Goal: Information Seeking & Learning: Compare options

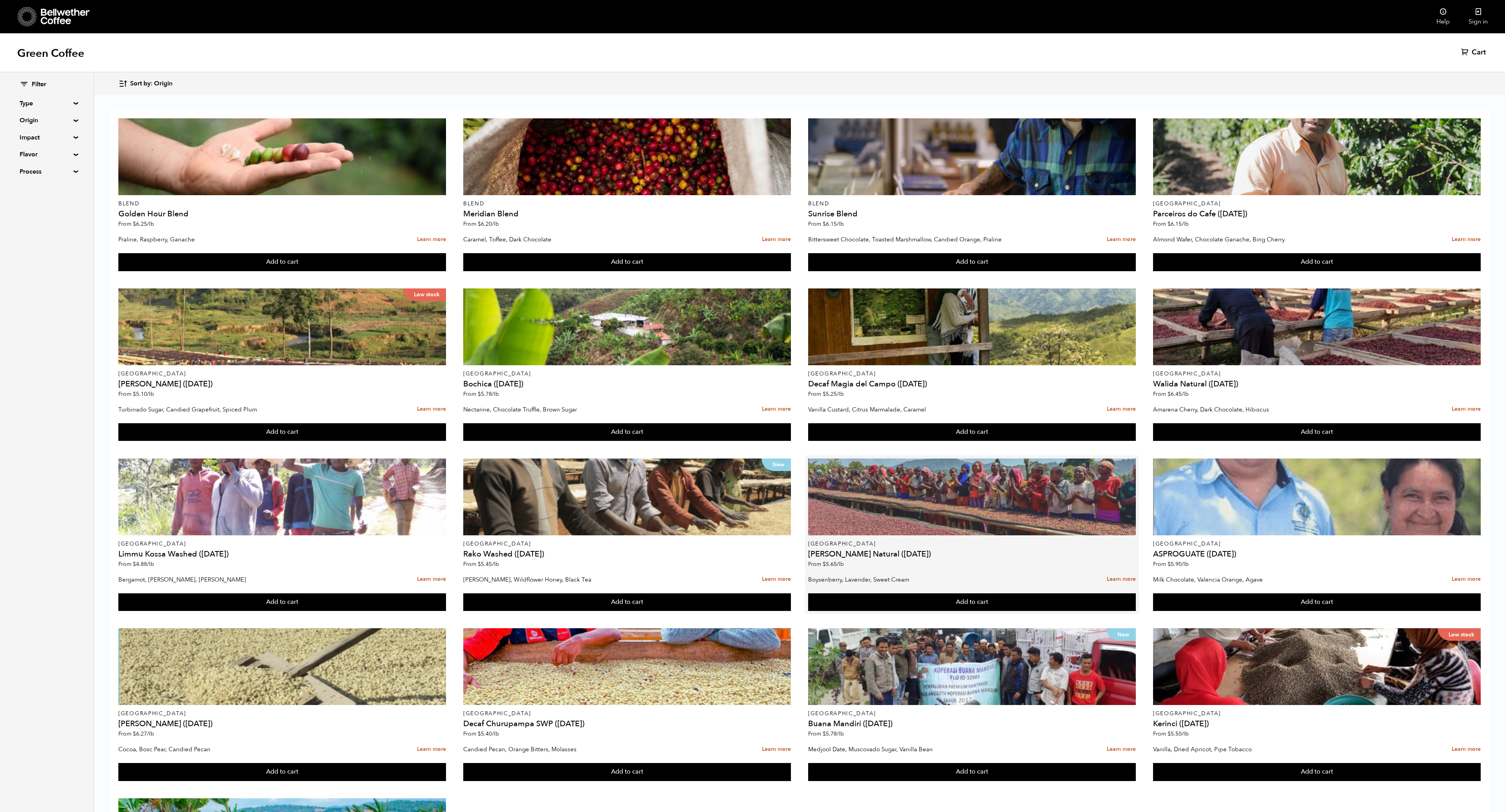
click at [910, 499] on div at bounding box center [972, 497] width 328 height 77
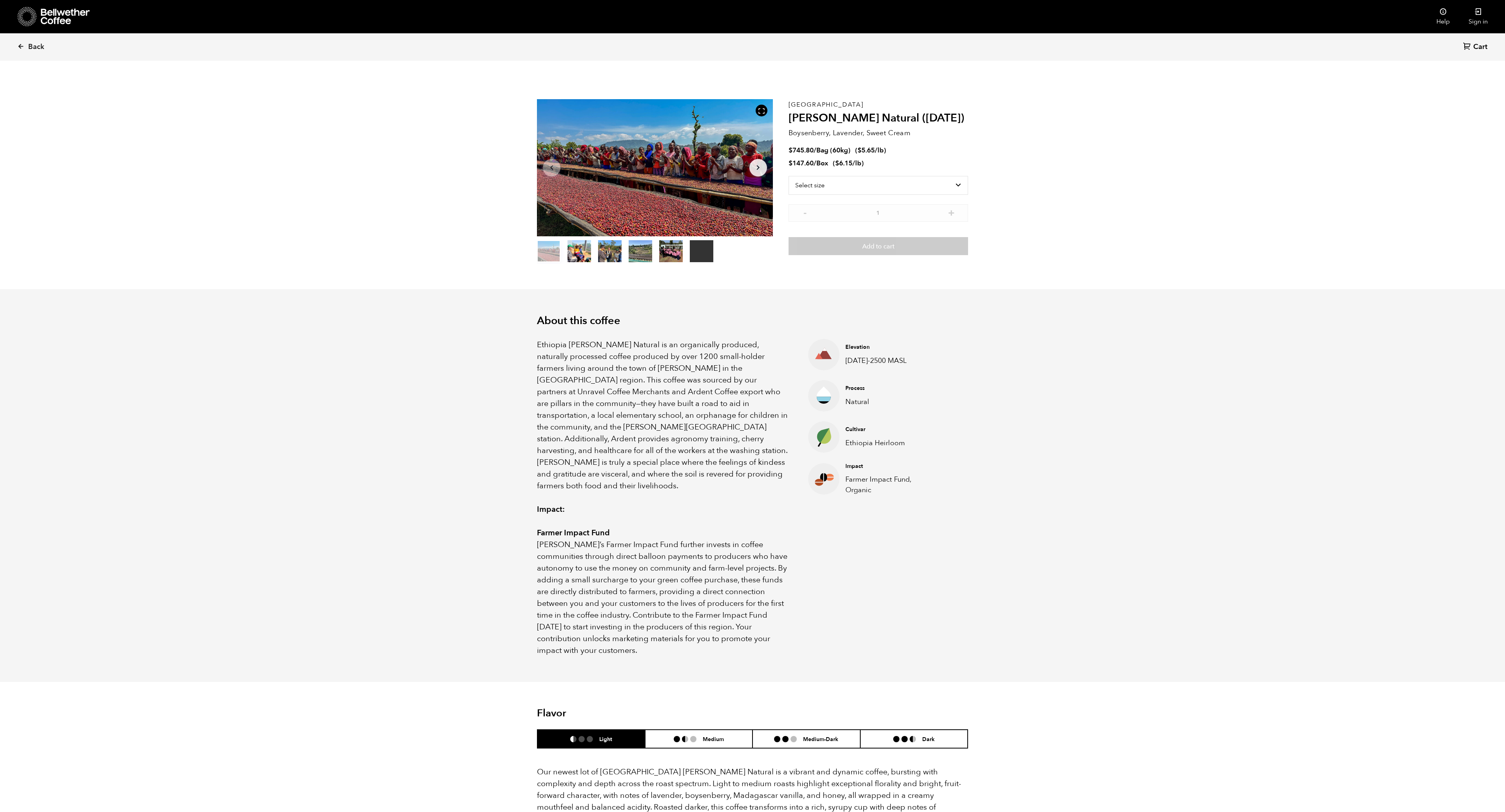
scroll to position [341, 417]
click at [33, 50] on span "Back" at bounding box center [36, 47] width 16 height 9
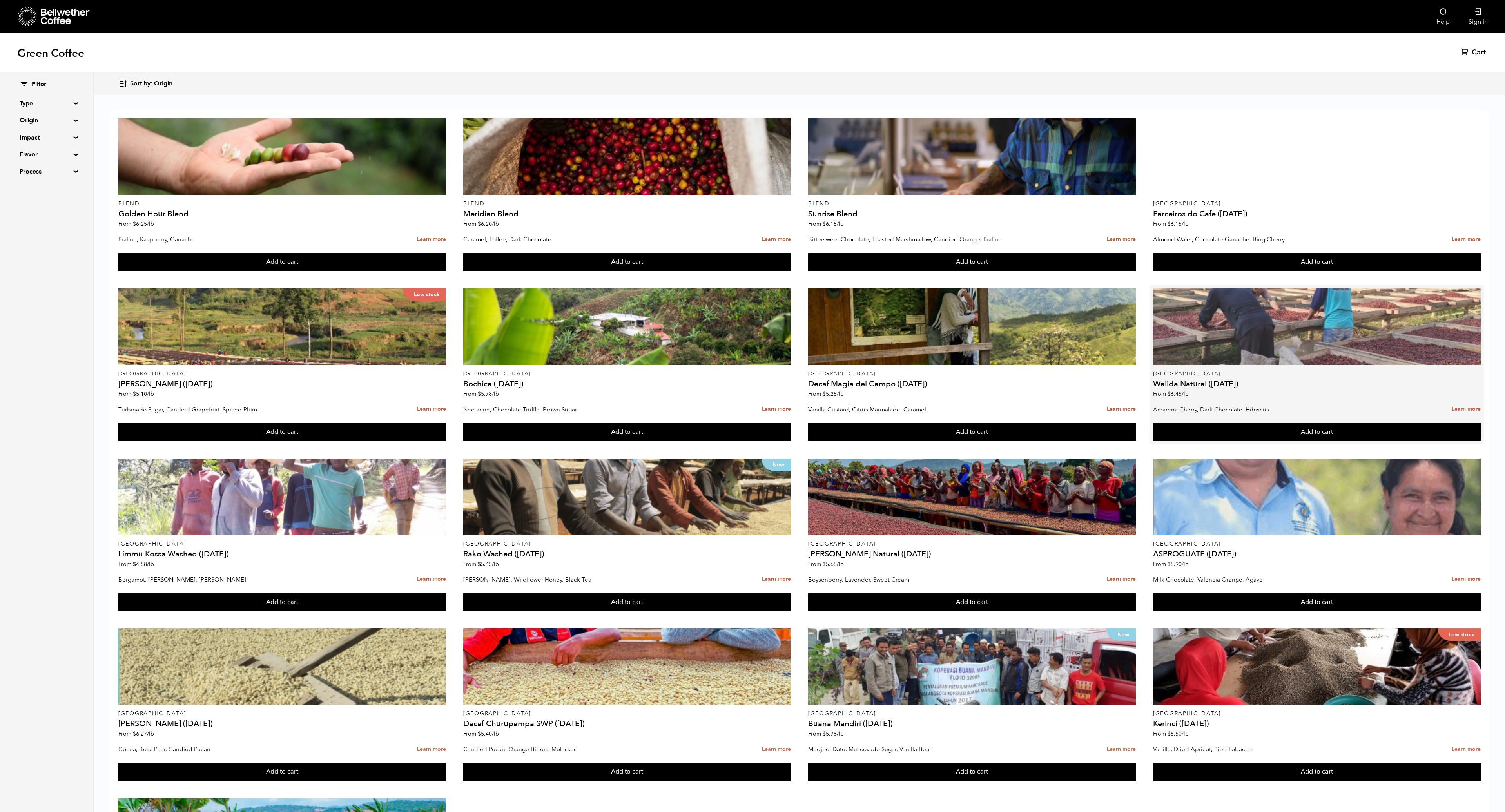
click at [1259, 346] on div at bounding box center [1317, 327] width 328 height 77
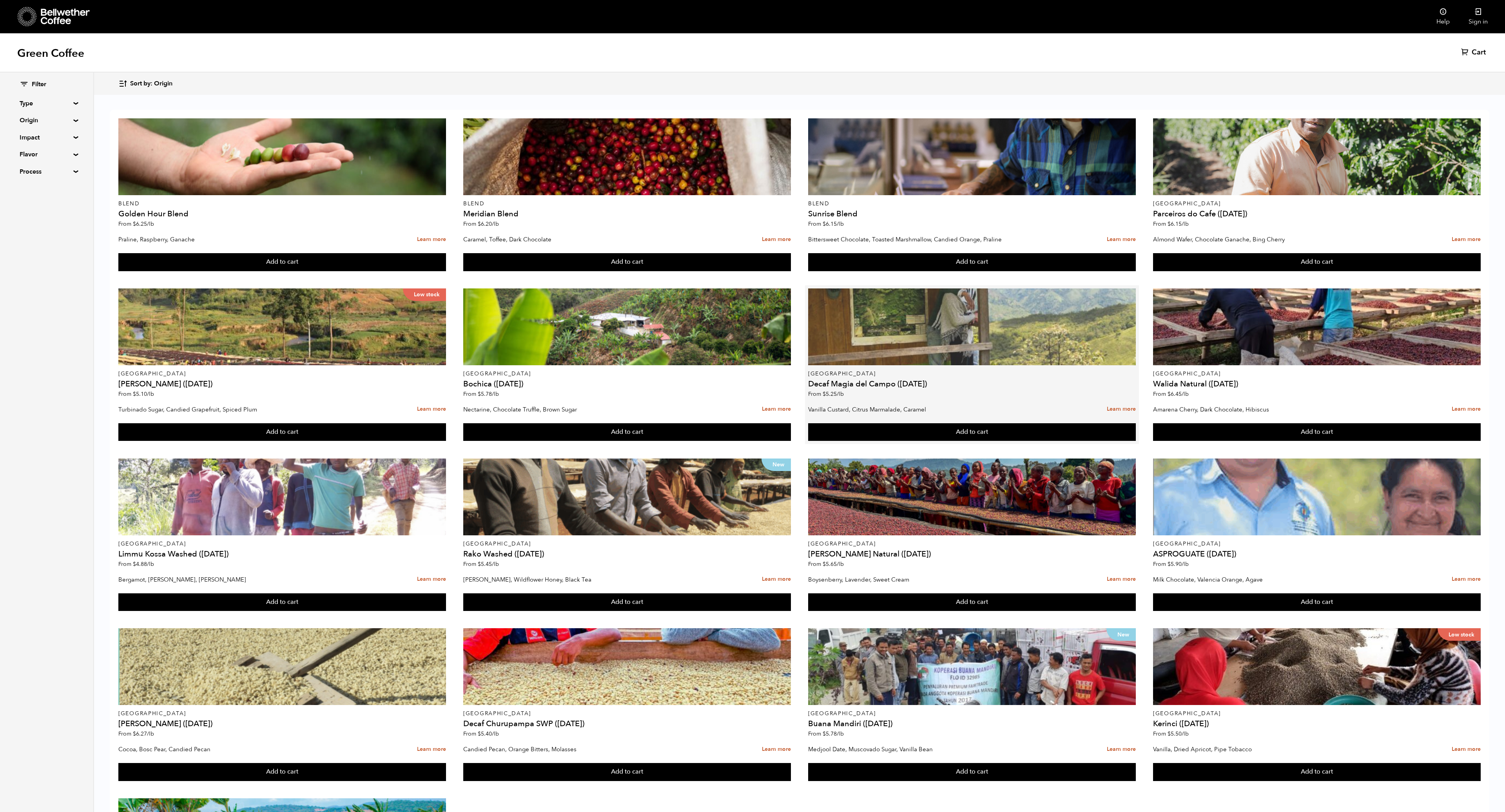
click at [1003, 335] on div at bounding box center [972, 327] width 328 height 77
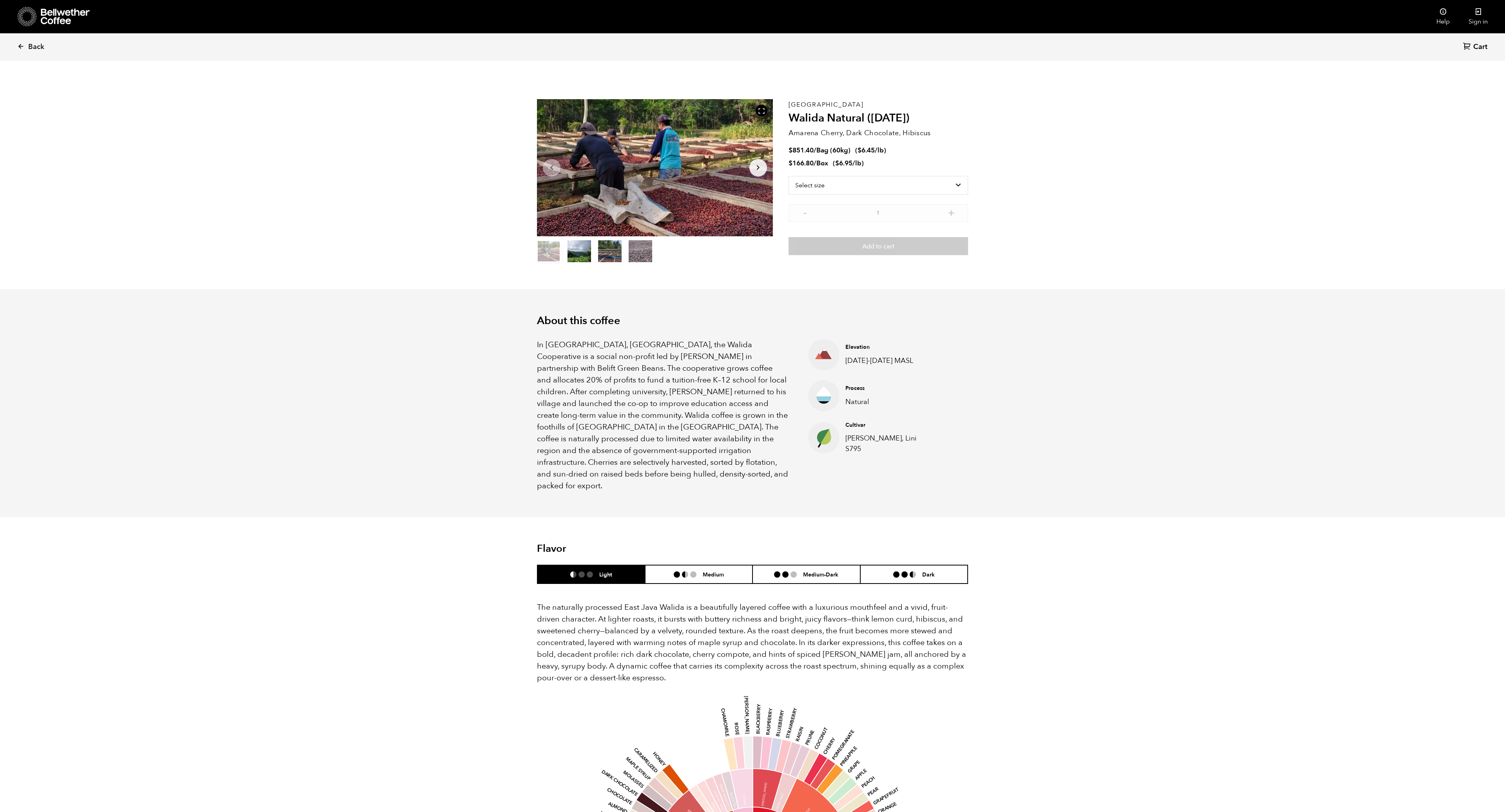
scroll to position [341, 417]
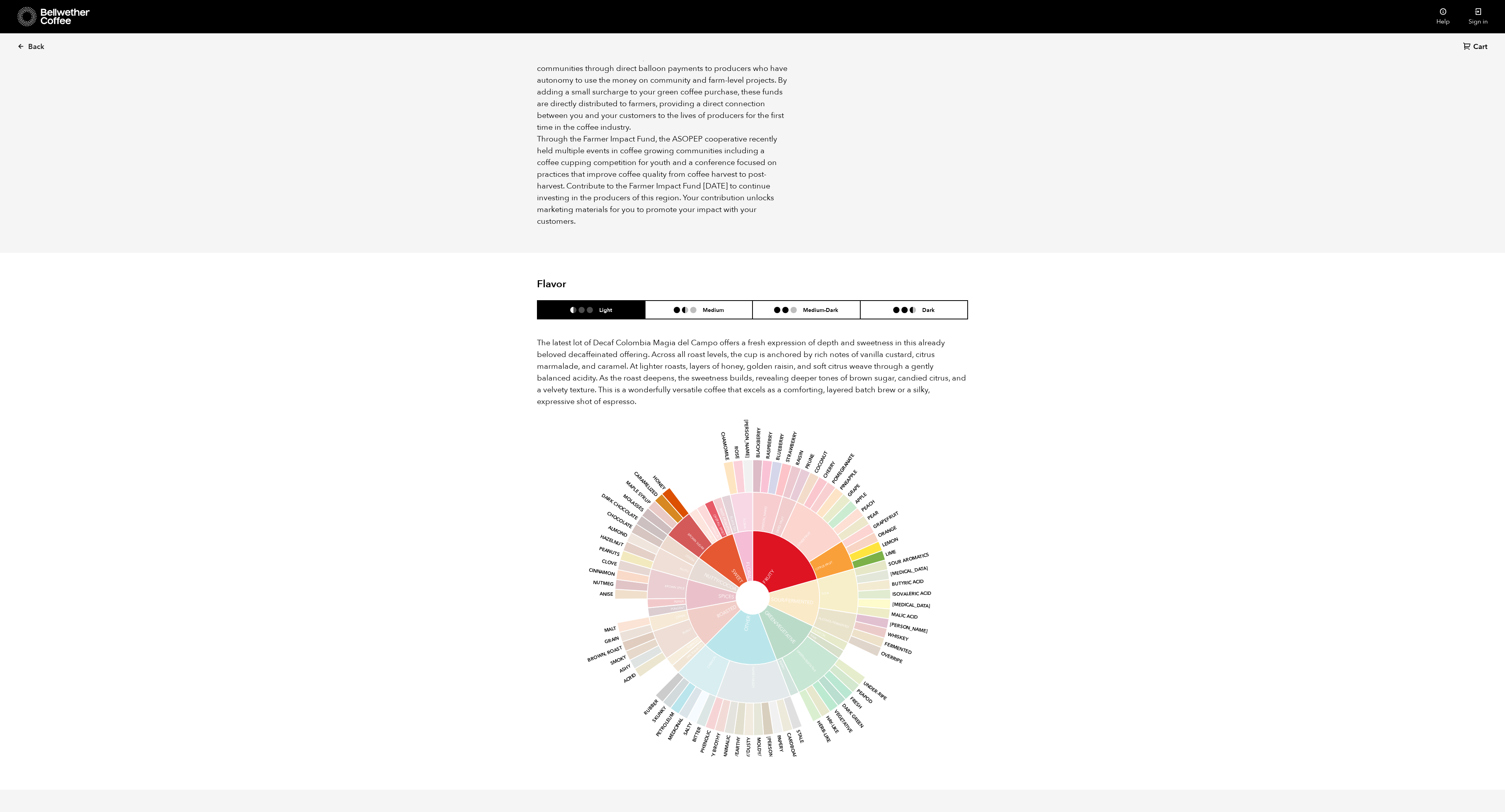
scroll to position [577, 0]
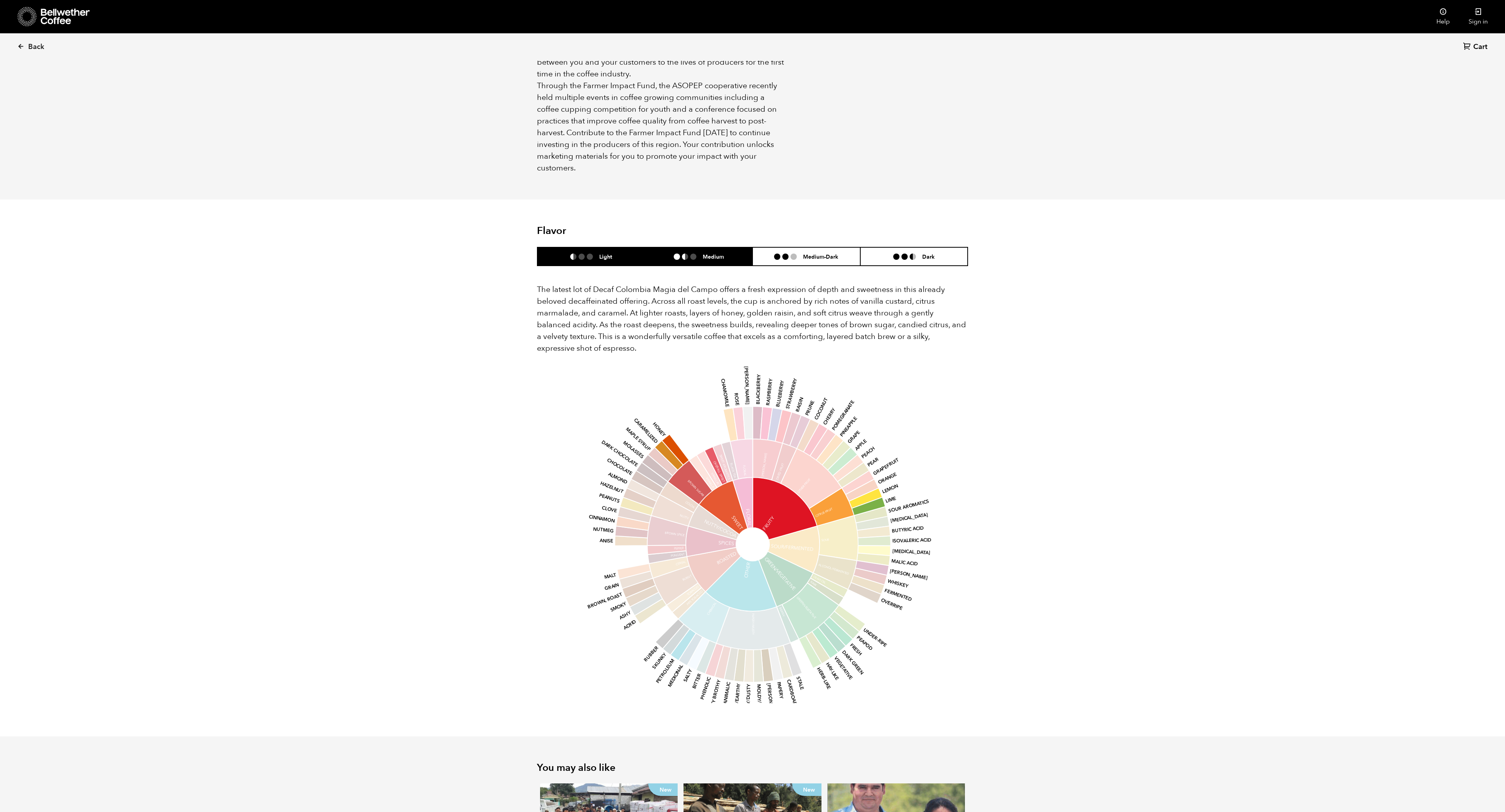
click at [722, 253] on h6 "Medium" at bounding box center [713, 256] width 21 height 6
click at [789, 254] on ul at bounding box center [789, 256] width 29 height 6
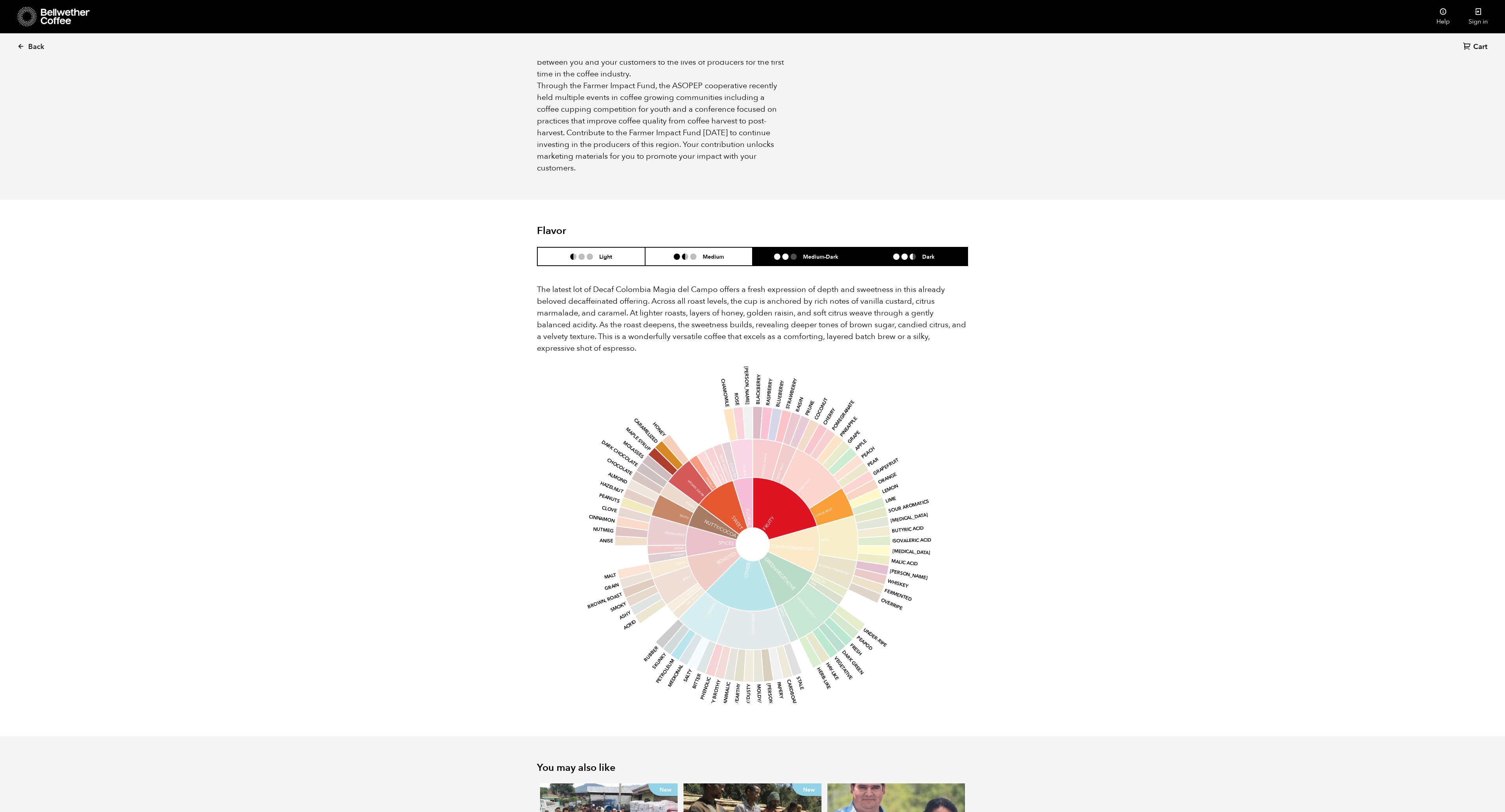
click at [920, 252] on li "Dark" at bounding box center [914, 256] width 108 height 19
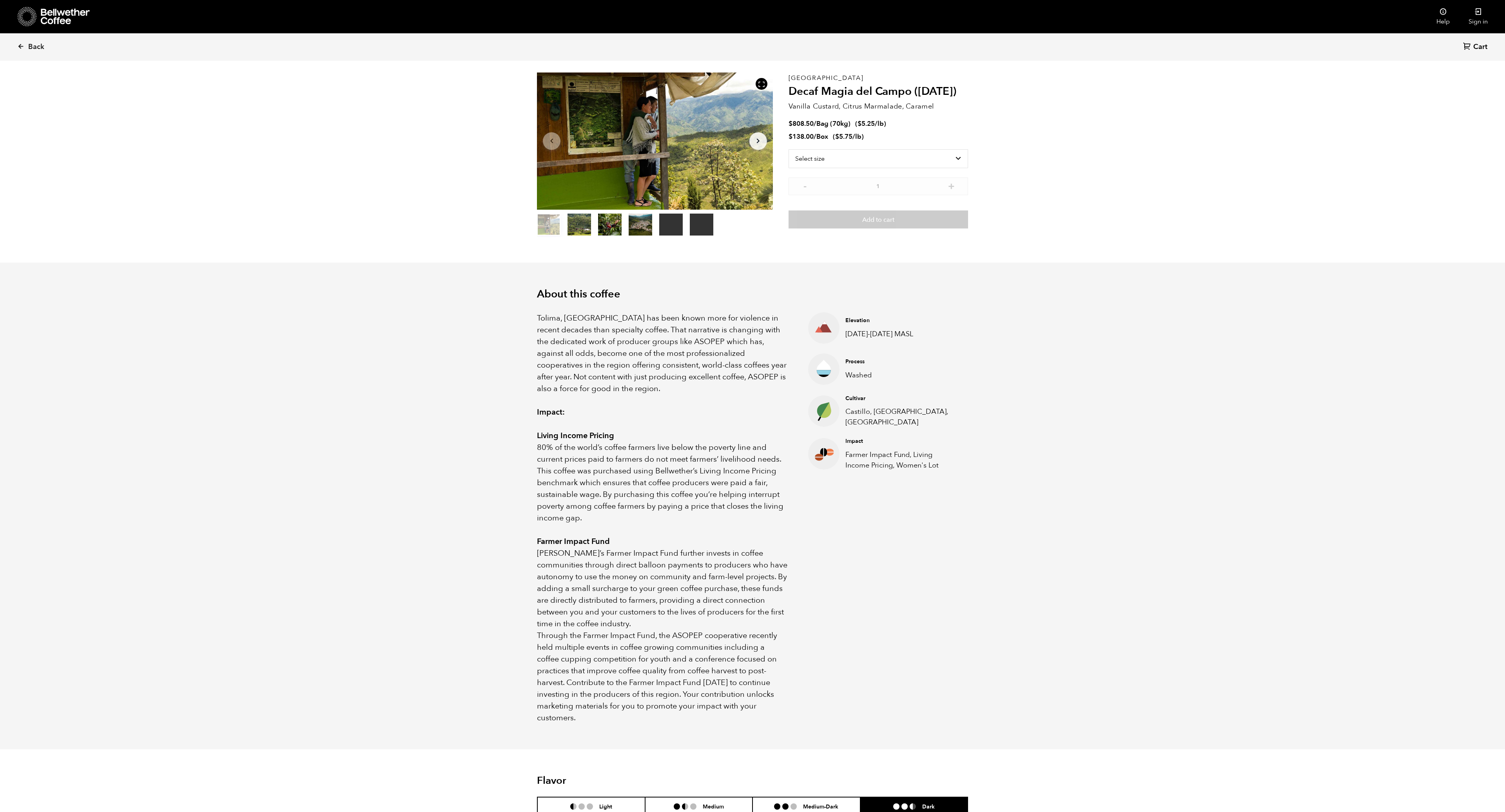
scroll to position [0, 0]
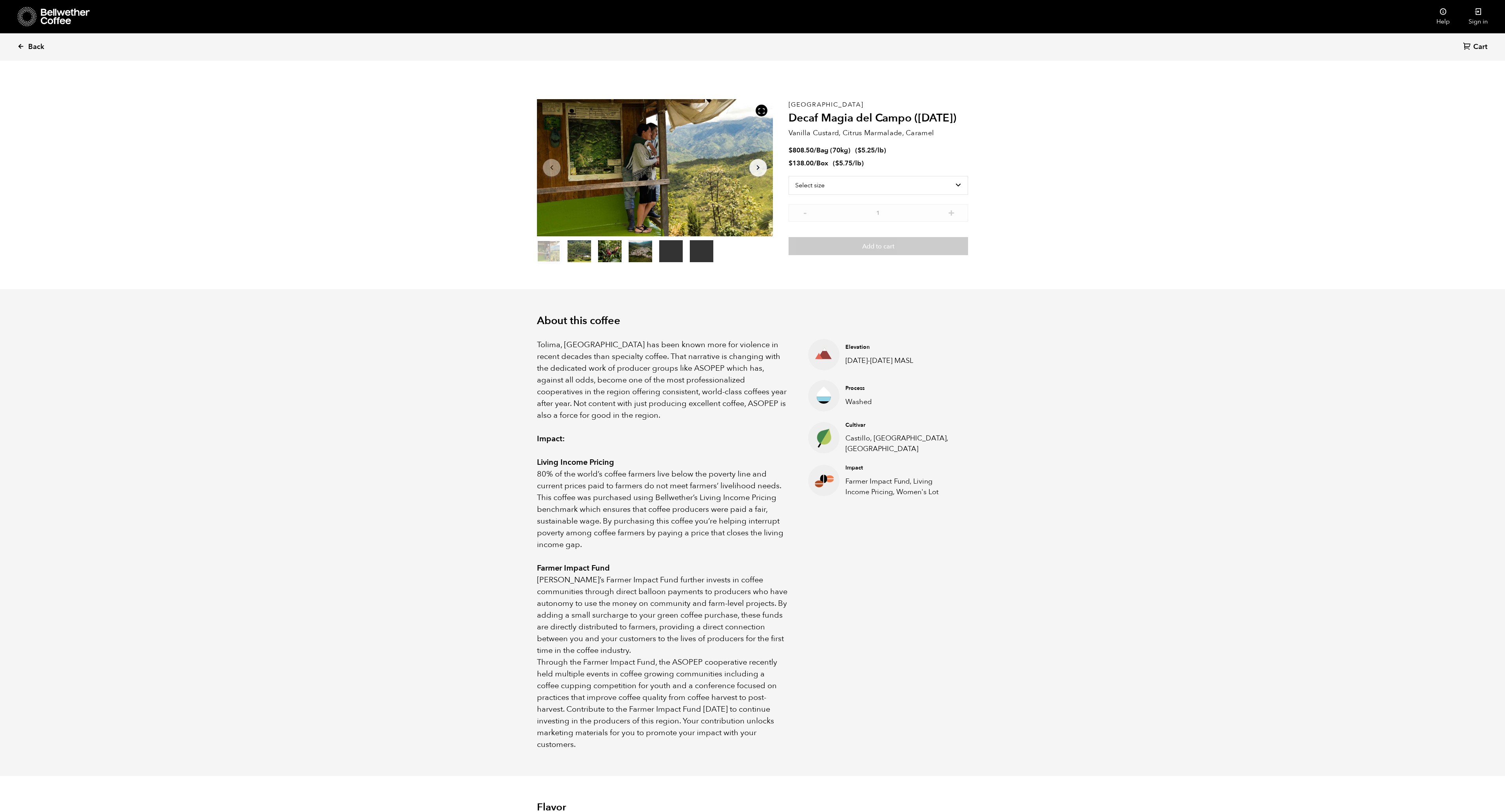
click at [35, 44] on span "Back" at bounding box center [36, 47] width 16 height 9
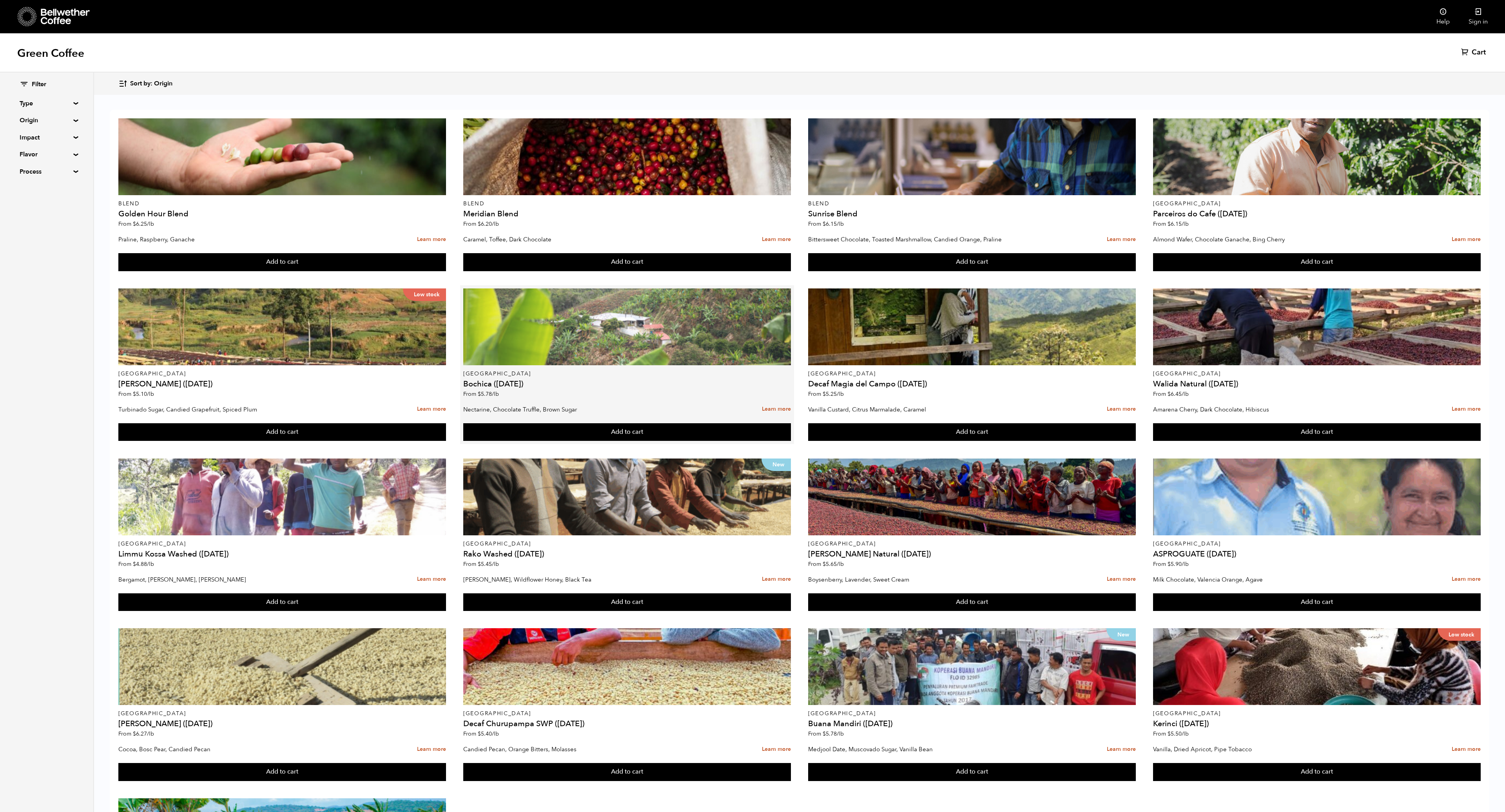
click at [622, 324] on div at bounding box center [627, 327] width 328 height 77
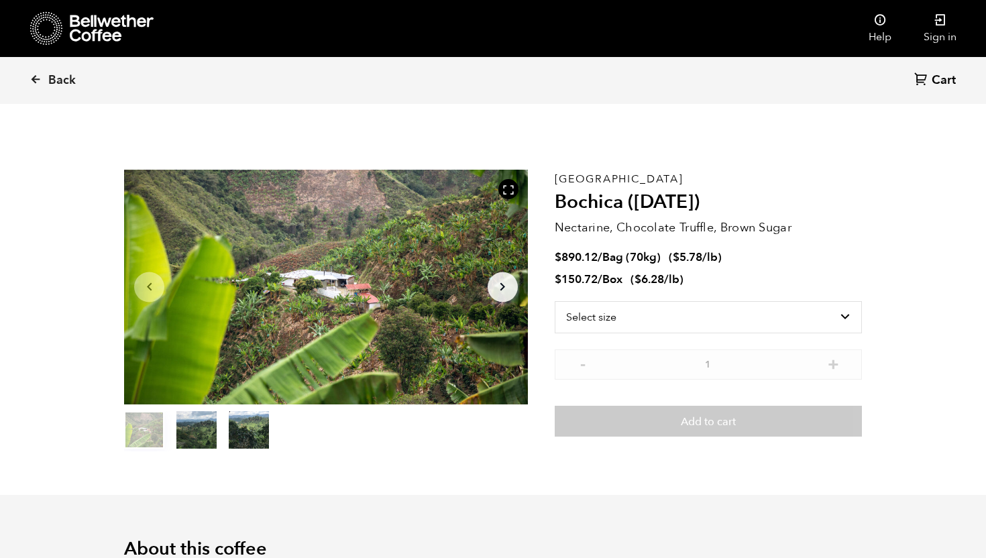
scroll to position [584, 714]
click at [843, 309] on select "Select size Bag (70kg) (154 lbs) Box (24 lbs)" at bounding box center [708, 317] width 307 height 32
select select "box"
click at [59, 78] on span "Back" at bounding box center [62, 80] width 28 height 16
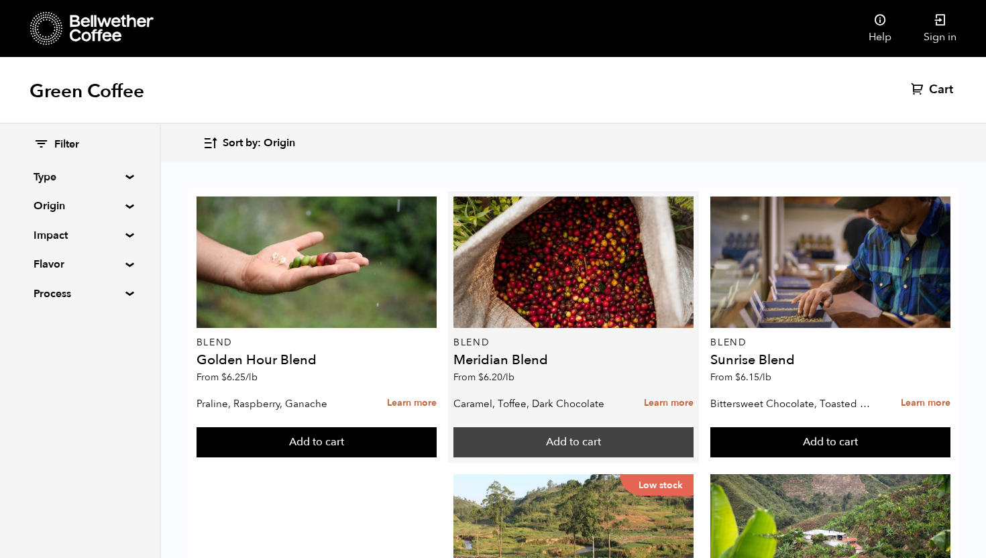
scroll to position [83, 0]
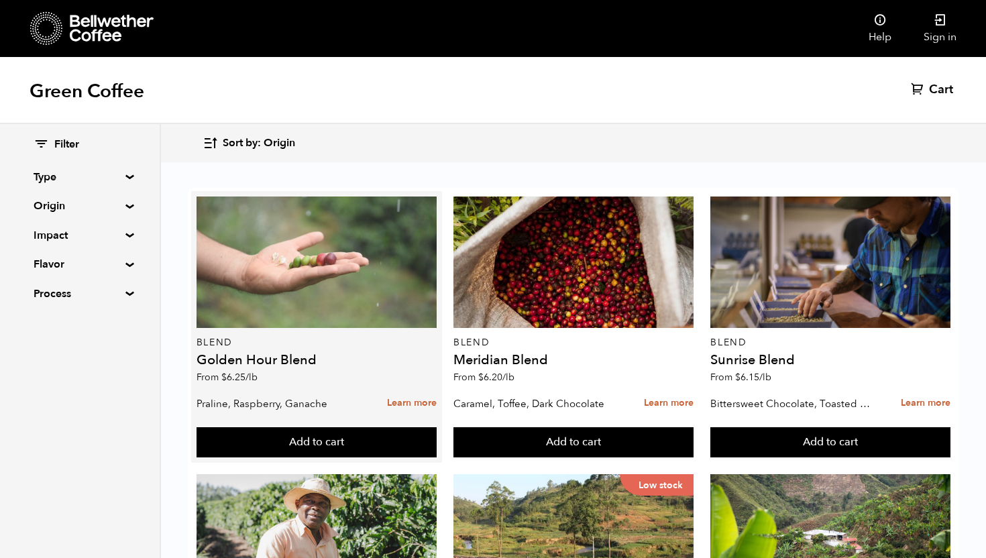
click at [302, 206] on div at bounding box center [317, 262] width 240 height 131
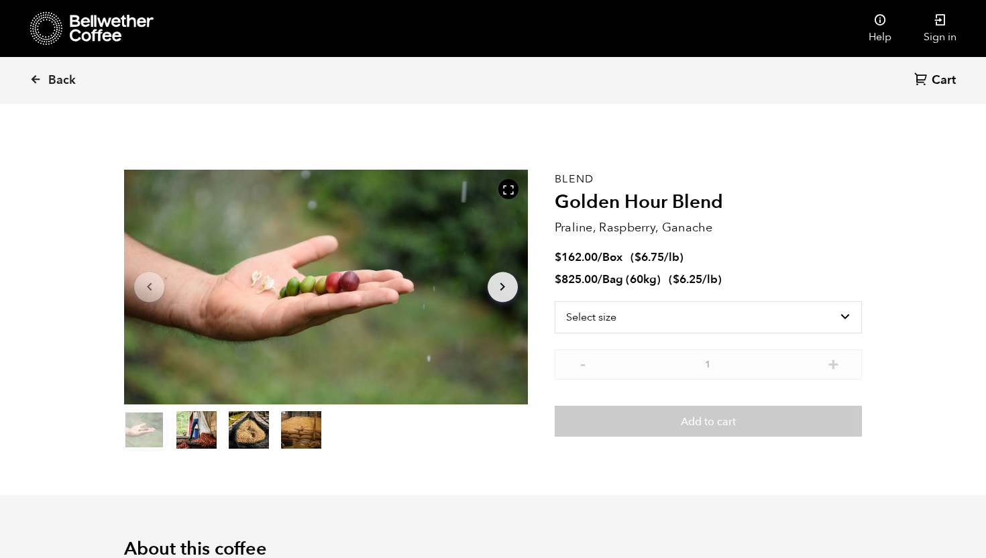
scroll to position [584, 714]
click at [846, 315] on select "Select size Bag (60kg) (132 lbs) Box (24 lbs)" at bounding box center [708, 317] width 307 height 32
